Goal: Find specific page/section: Find specific page/section

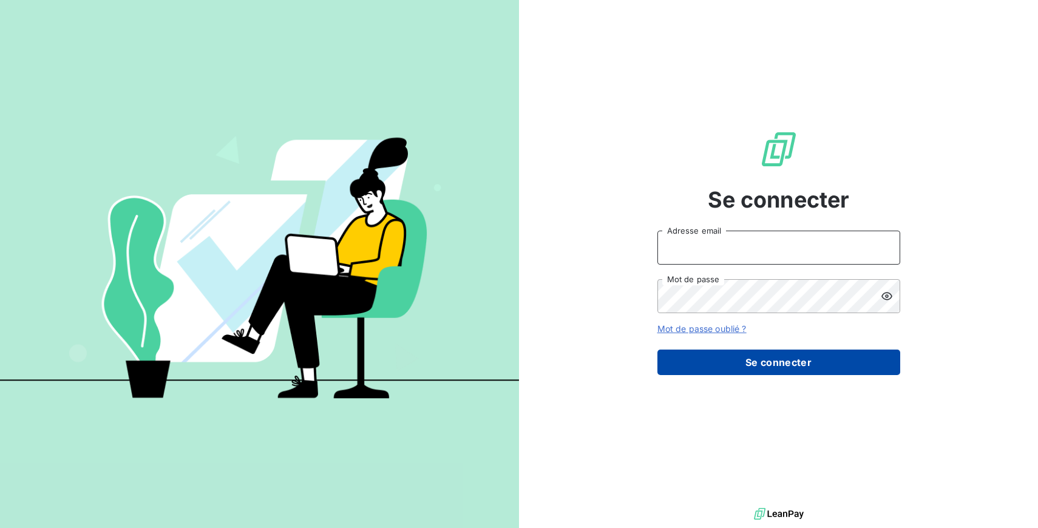
type input "[EMAIL_ADDRESS][DOMAIN_NAME]"
click at [754, 368] on button "Se connecter" at bounding box center [778, 362] width 243 height 25
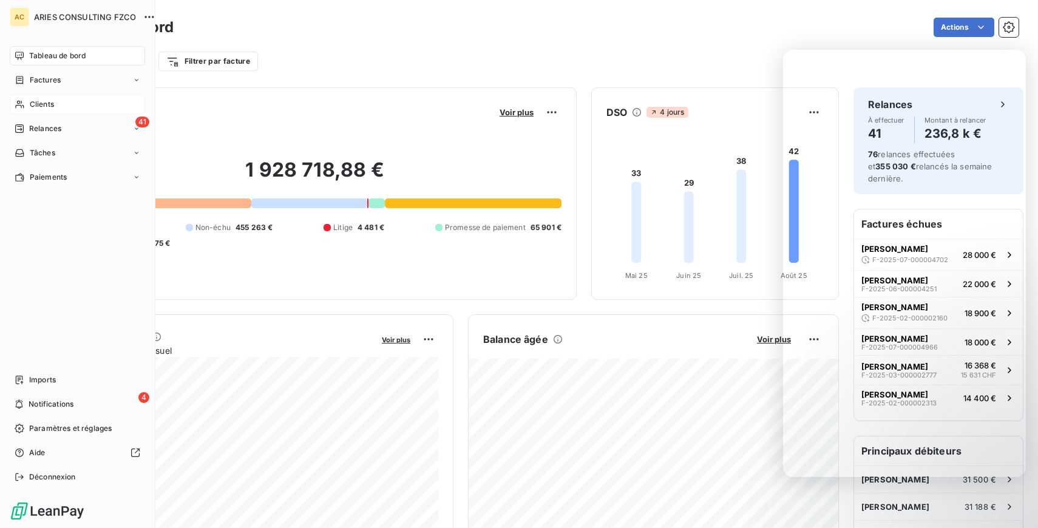
click at [51, 109] on span "Clients" at bounding box center [42, 104] width 24 height 11
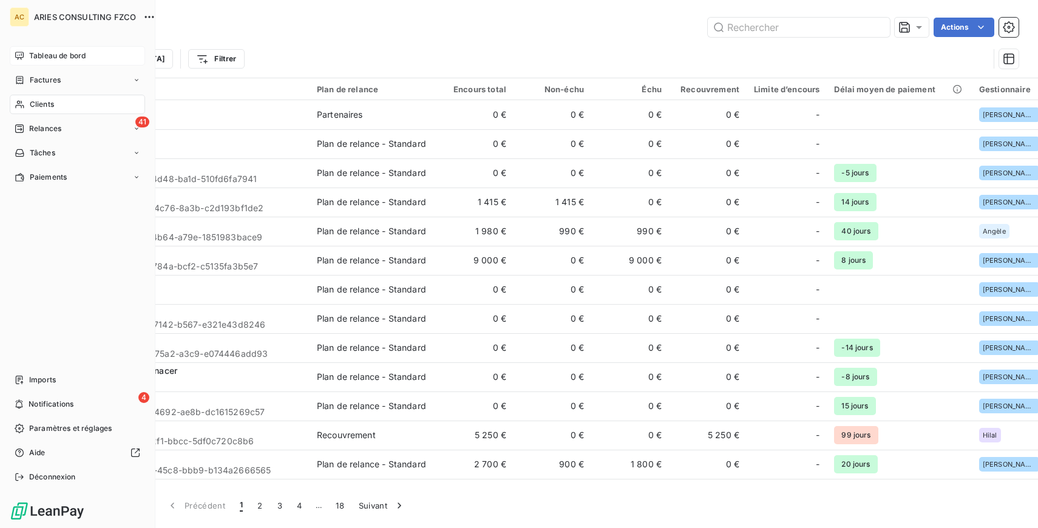
click at [81, 57] on span "Tableau de bord" at bounding box center [57, 55] width 56 height 11
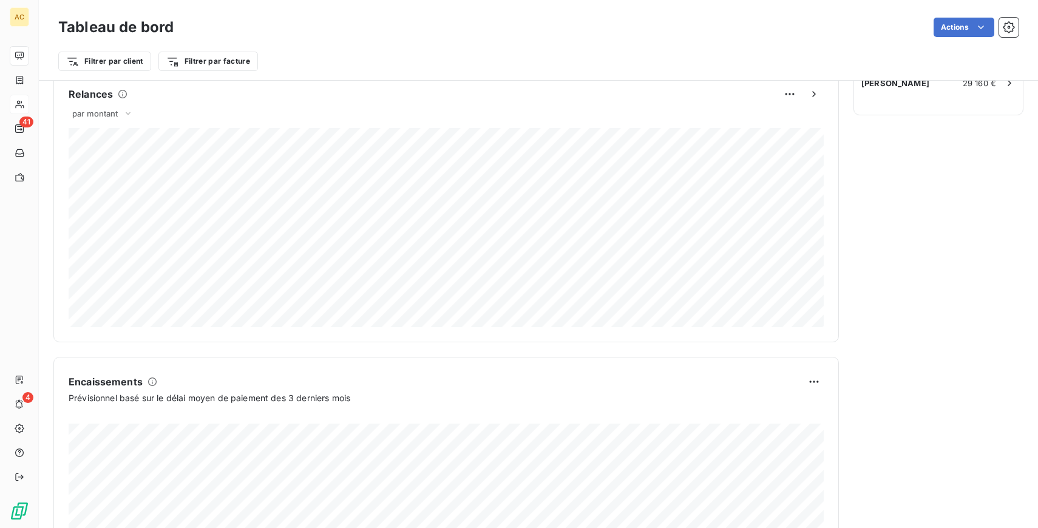
scroll to position [655, 0]
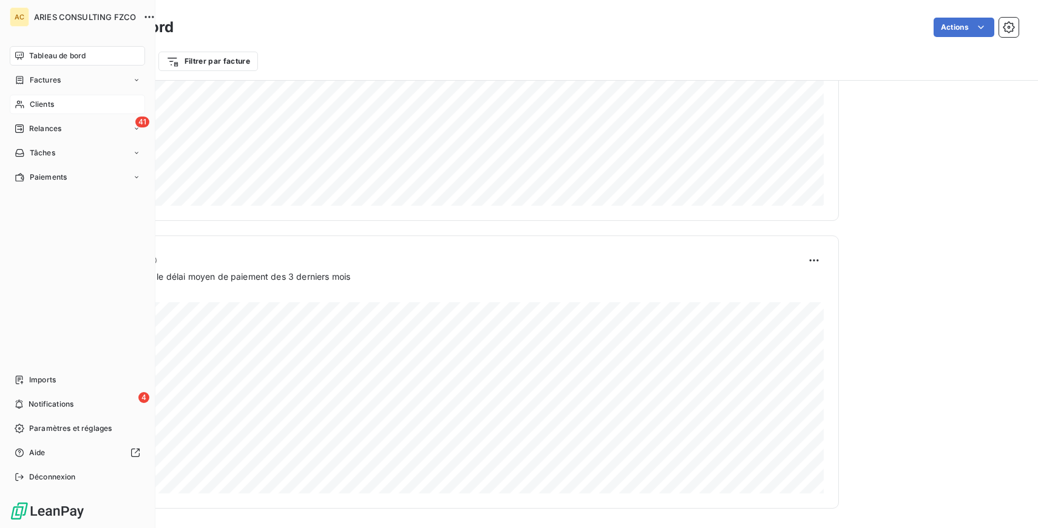
click at [24, 104] on icon at bounding box center [20, 105] width 10 height 10
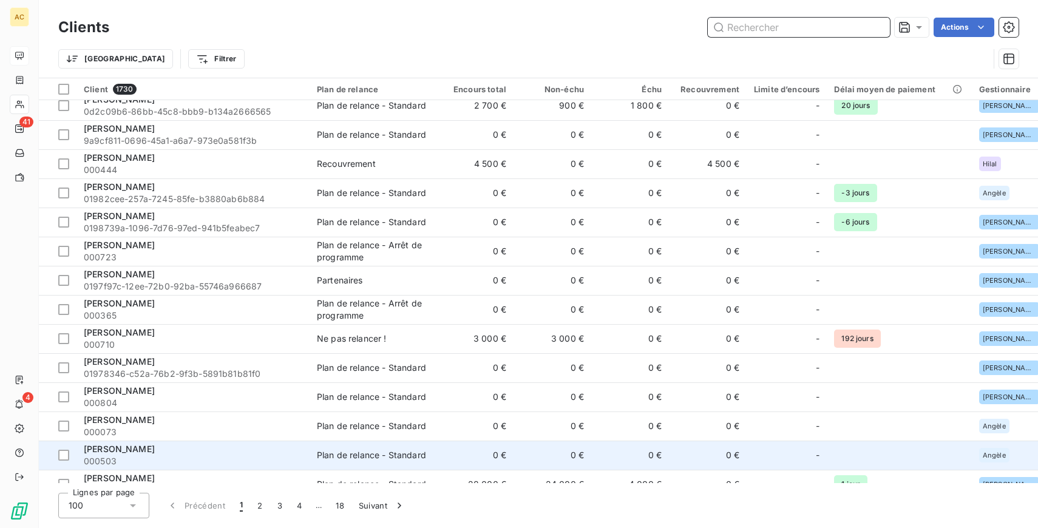
scroll to position [420, 0]
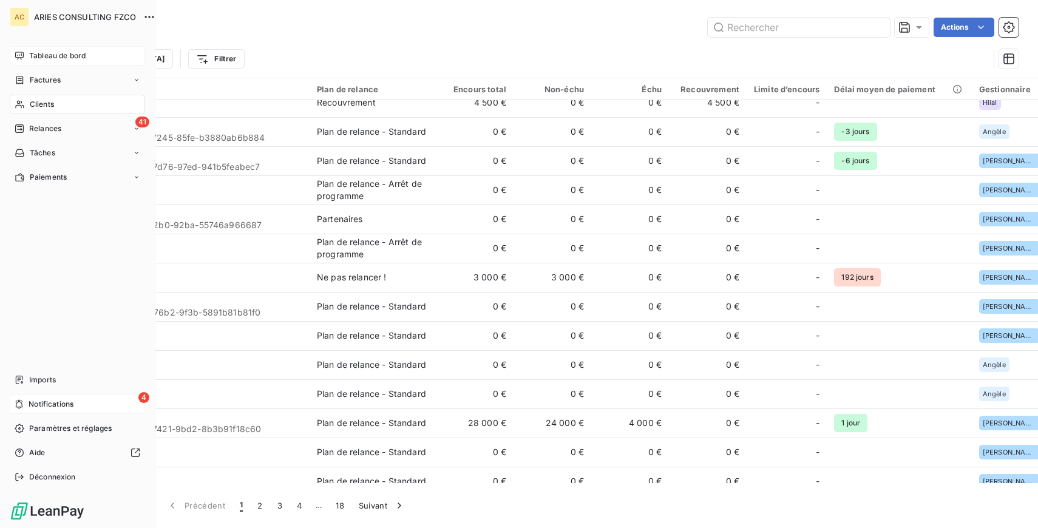
click at [19, 407] on icon at bounding box center [19, 404] width 9 height 10
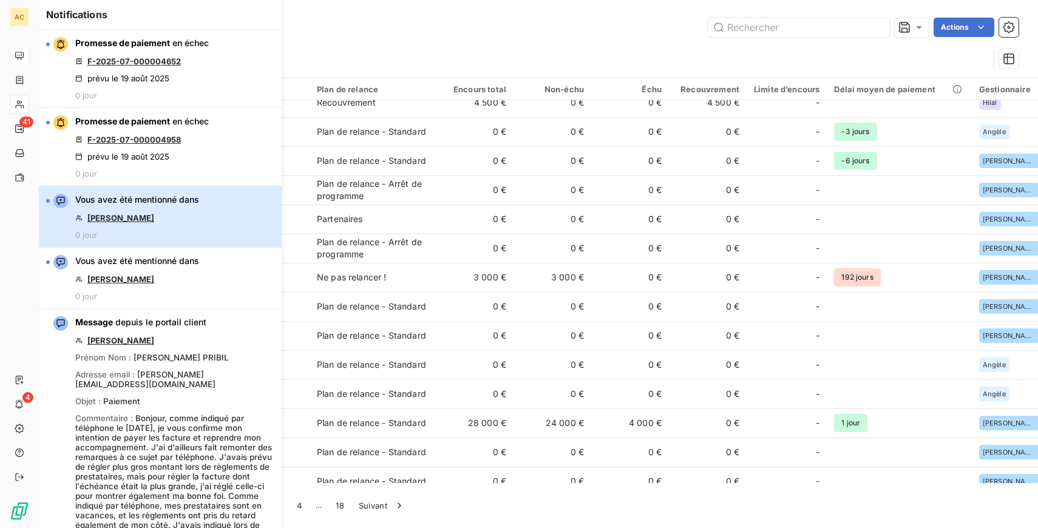
click at [196, 217] on div "Vous avez été mentionné dans ludovic parreira 0 jour" at bounding box center [137, 217] width 124 height 46
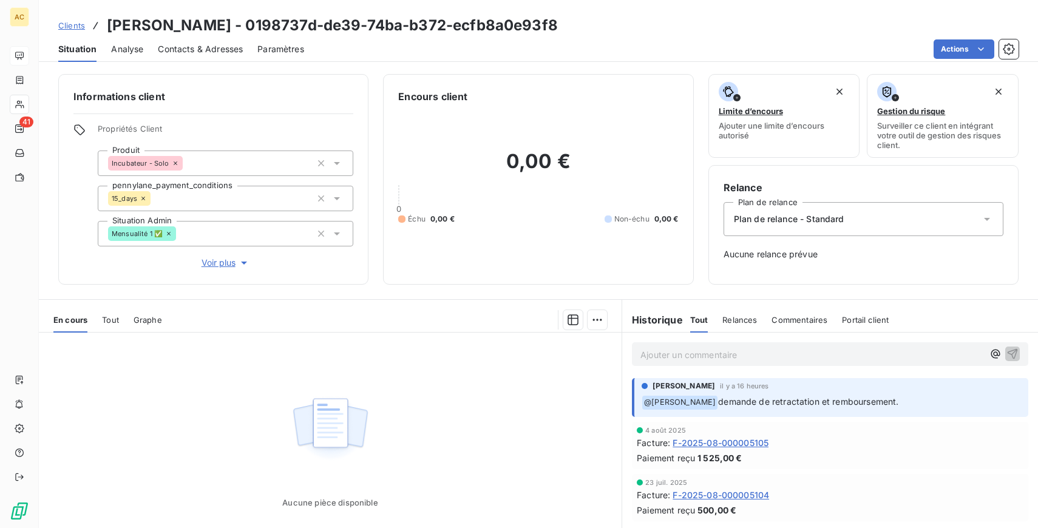
click at [112, 315] on span "Tout" at bounding box center [110, 320] width 17 height 10
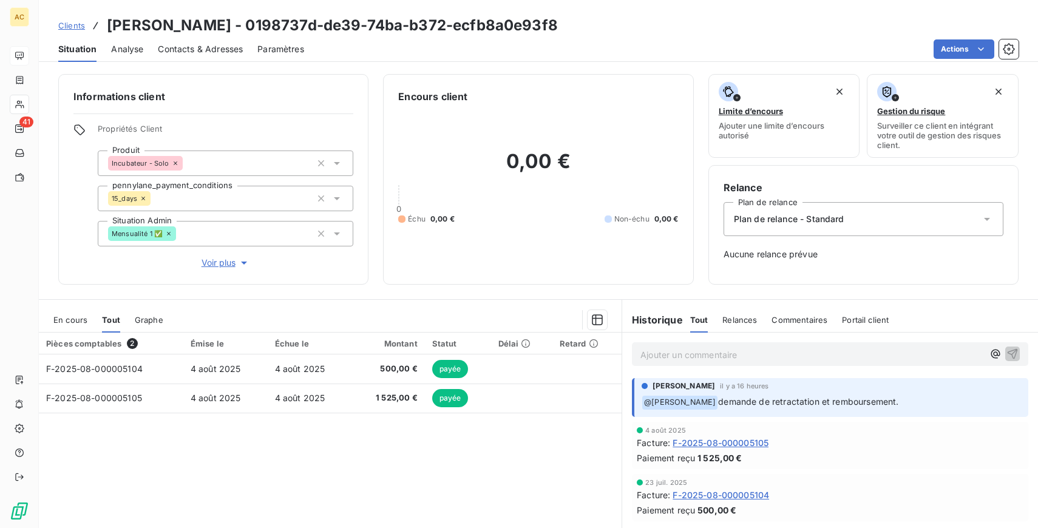
click at [71, 24] on span "Clients" at bounding box center [71, 26] width 27 height 10
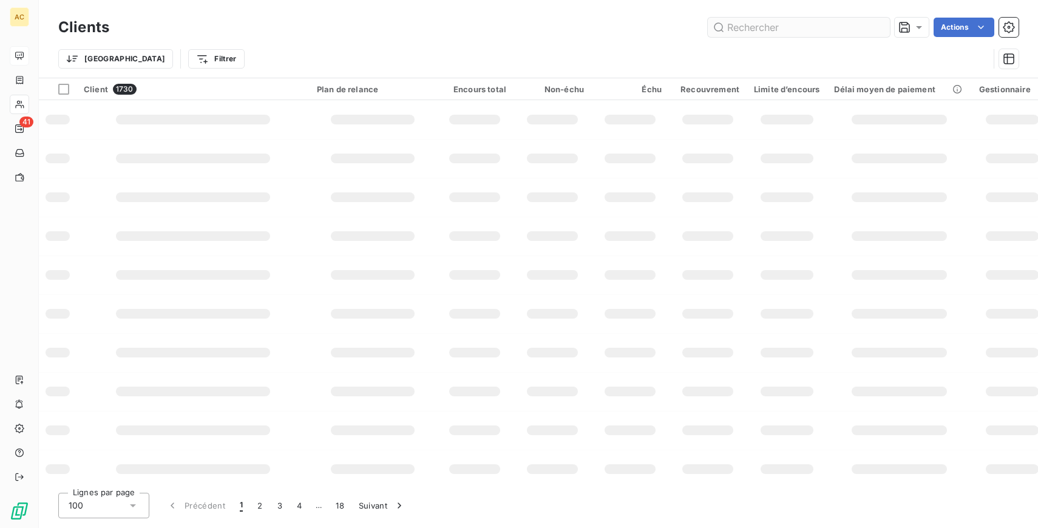
click at [828, 25] on input "text" at bounding box center [799, 27] width 182 height 19
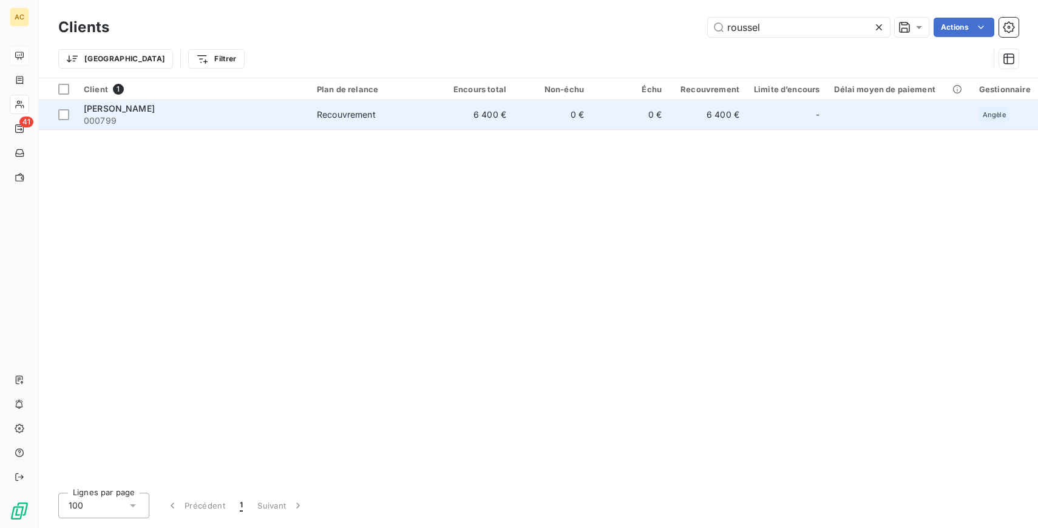
type input "roussel"
click at [252, 114] on div "Dominique Roussel" at bounding box center [193, 109] width 218 height 12
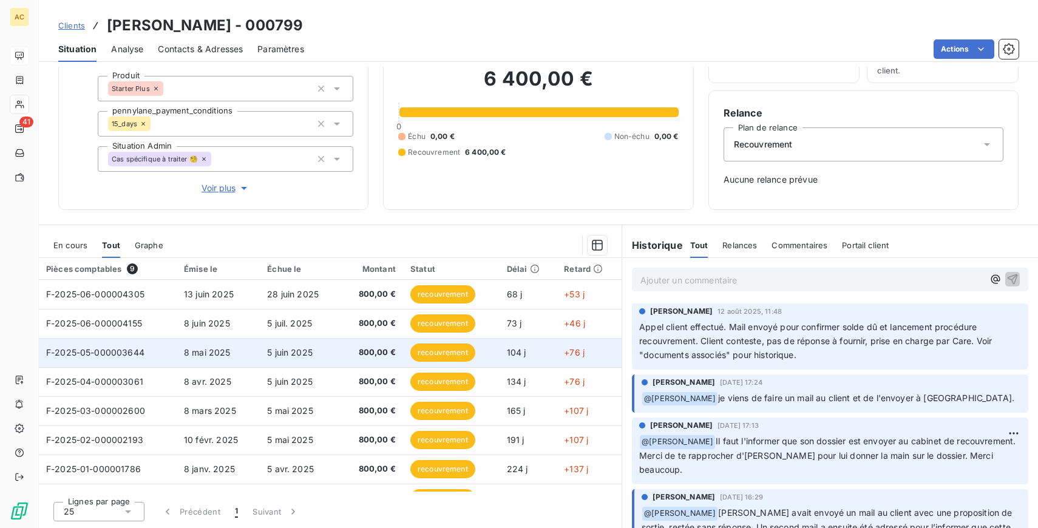
scroll to position [50, 0]
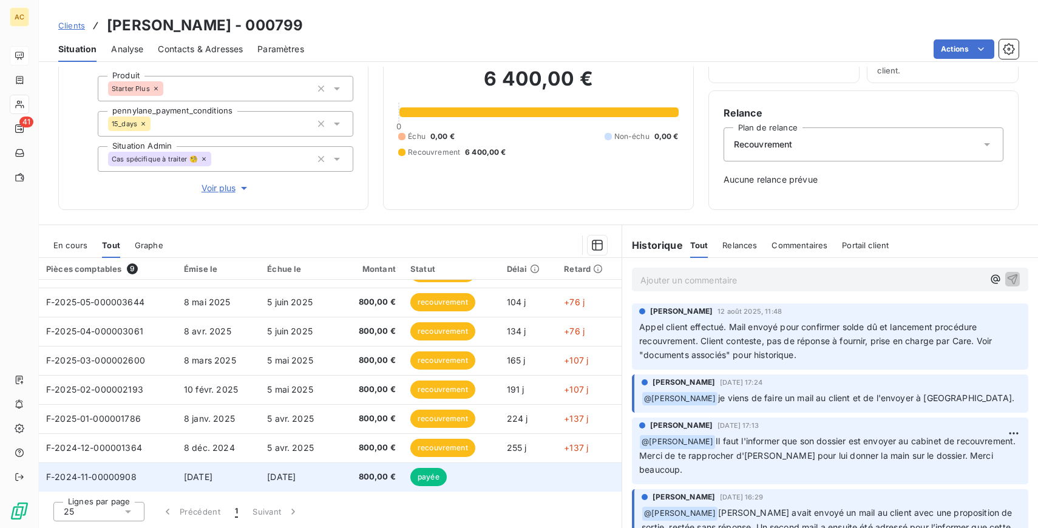
click at [260, 475] on td "8 nov. 2024" at bounding box center [300, 476] width 80 height 29
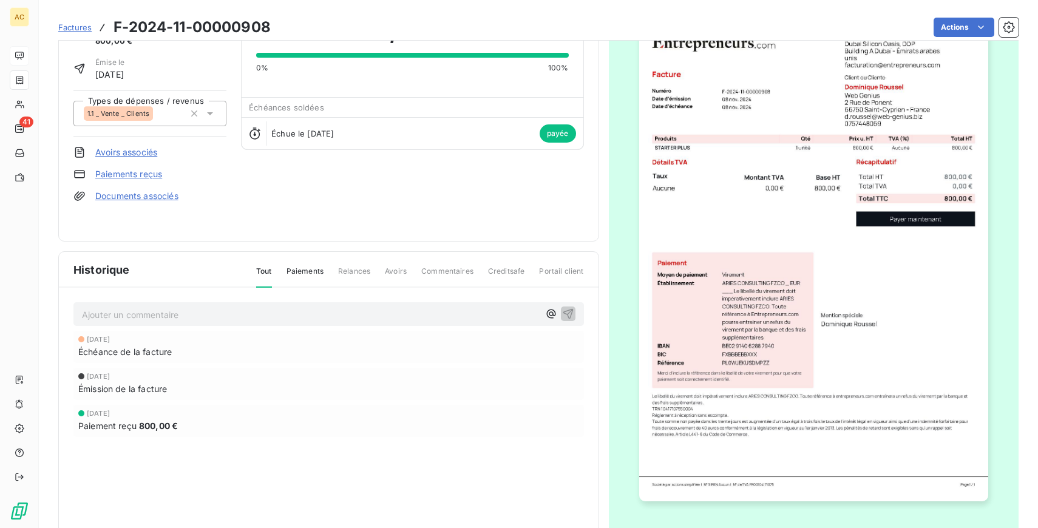
scroll to position [83, 0]
